Goal: Entertainment & Leisure: Consume media (video, audio)

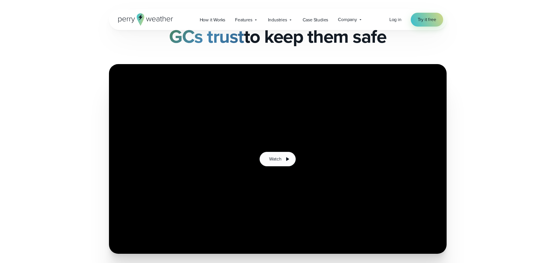
scroll to position [87, 0]
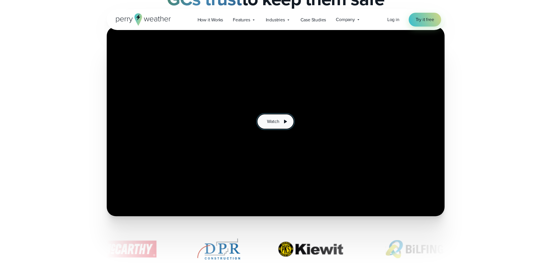
click at [284, 121] on icon at bounding box center [285, 121] width 3 height 3
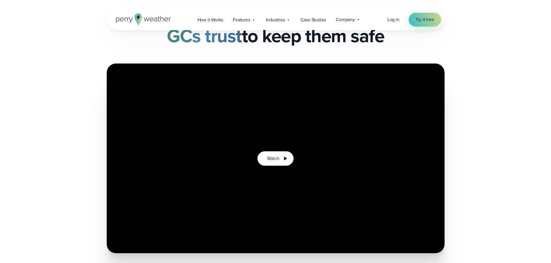
scroll to position [87, 0]
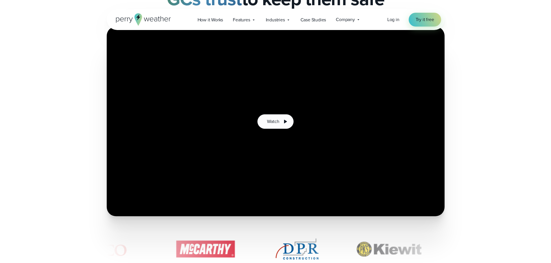
click at [315, 118] on div at bounding box center [276, 122] width 338 height 190
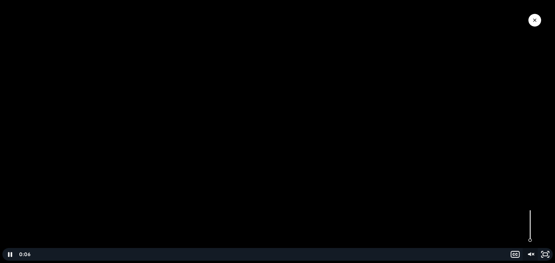
click at [534, 253] on icon "Unmute" at bounding box center [530, 254] width 15 height 13
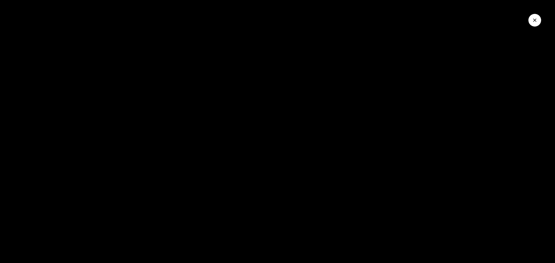
click at [533, 19] on icon "Close Video" at bounding box center [535, 20] width 6 height 6
